Goal: Task Accomplishment & Management: Use online tool/utility

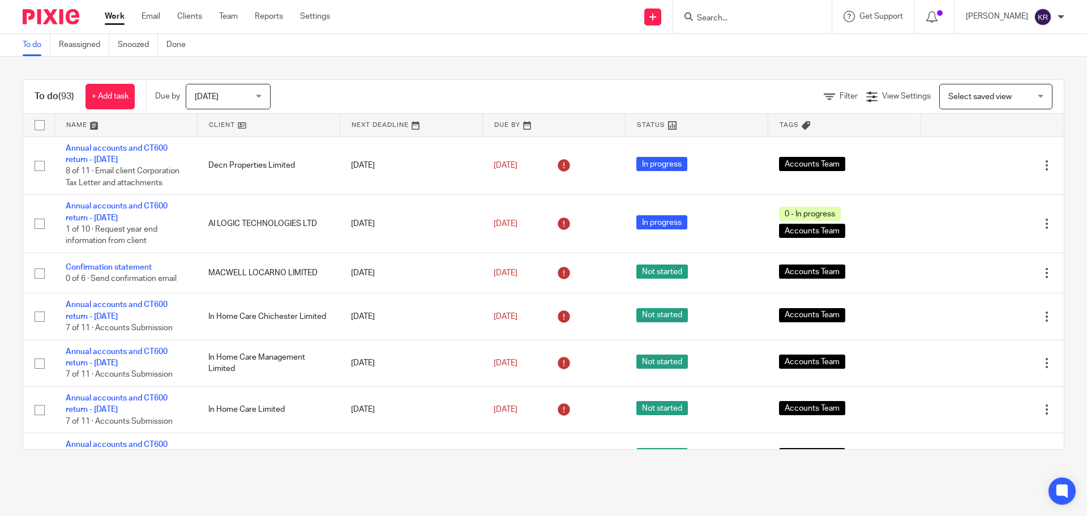
click at [721, 18] on input "Search" at bounding box center [747, 19] width 102 height 10
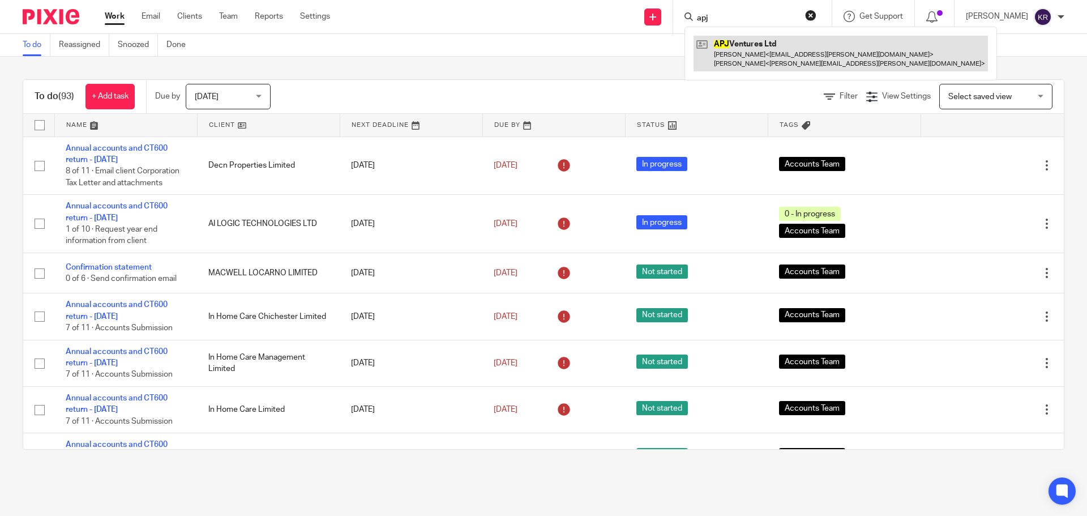
type input "apj"
click at [766, 39] on link at bounding box center [840, 53] width 294 height 35
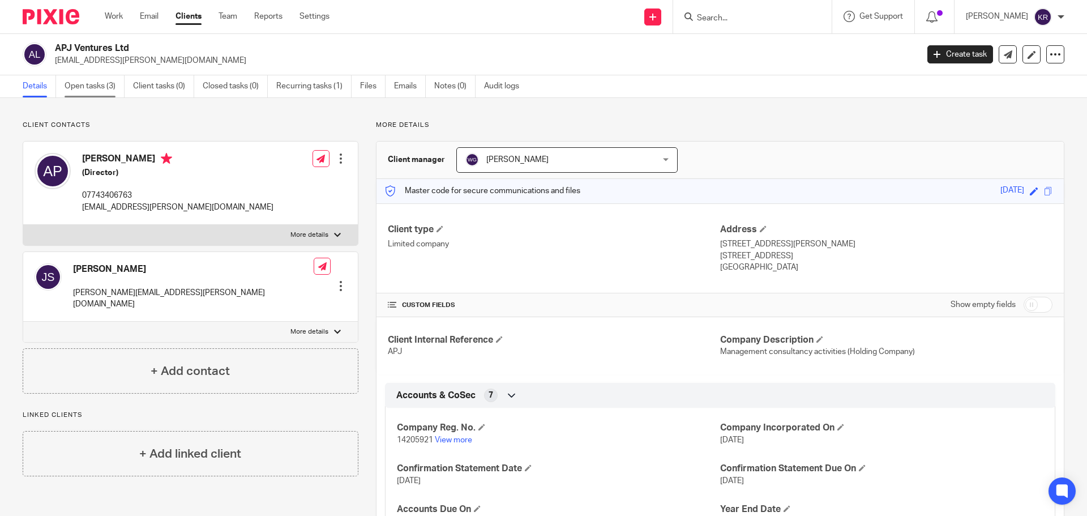
click at [89, 85] on link "Open tasks (3)" at bounding box center [95, 86] width 60 height 22
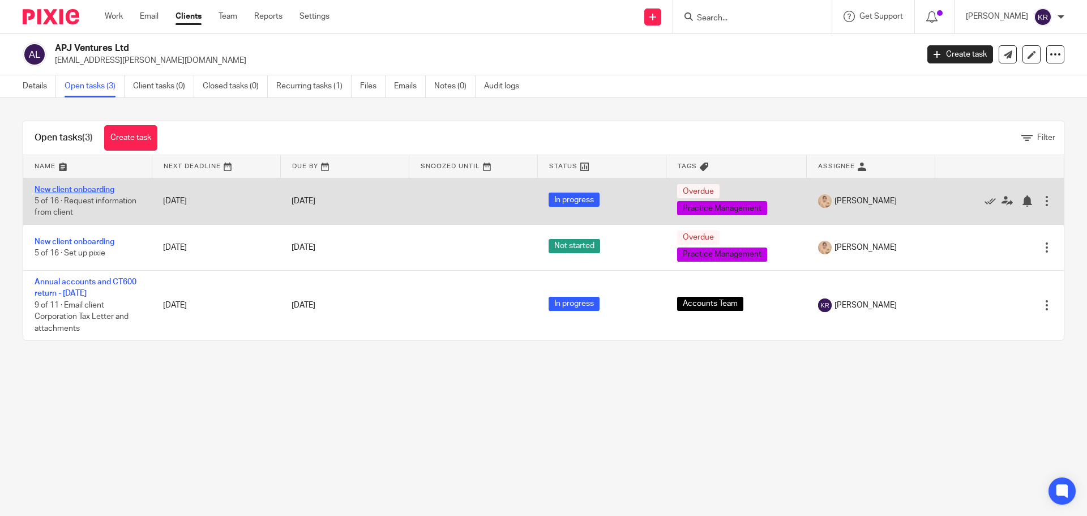
click at [98, 186] on link "New client onboarding" at bounding box center [75, 190] width 80 height 8
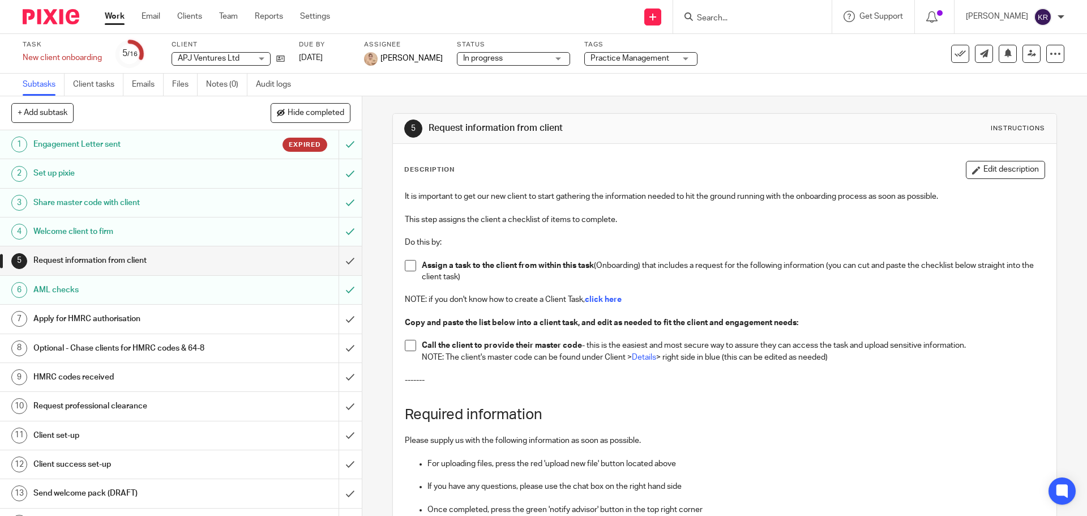
click at [121, 145] on h1 "Engagement Letter sent" at bounding box center [131, 144] width 196 height 17
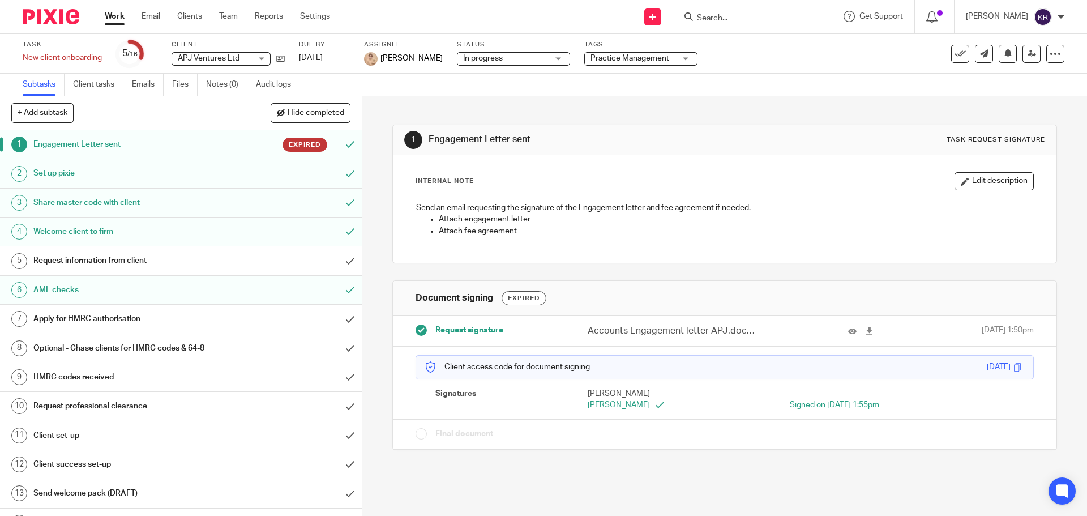
click at [518, 367] on p "Client access code for document signing" at bounding box center [506, 366] width 165 height 11
click at [865, 330] on icon at bounding box center [869, 331] width 8 height 8
